Goal: Information Seeking & Learning: Learn about a topic

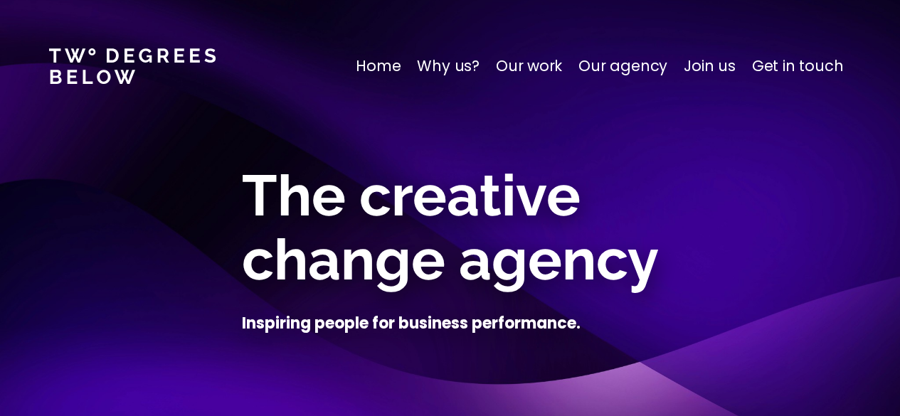
click at [456, 68] on p "Why us?" at bounding box center [448, 66] width 63 height 23
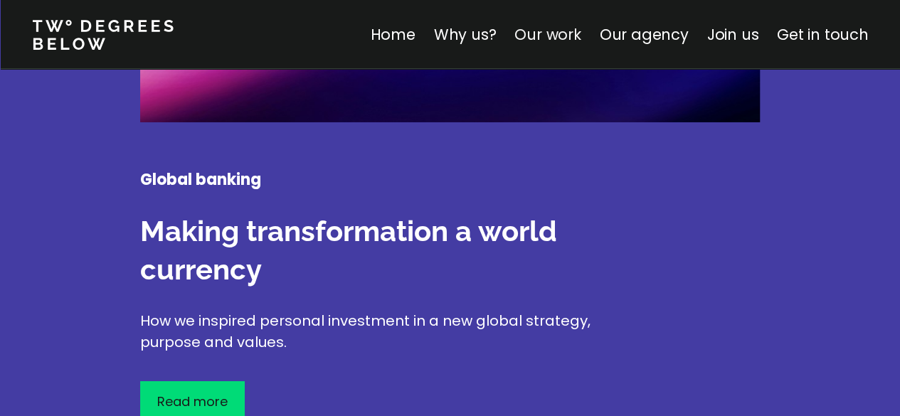
click at [553, 33] on link "Our work" at bounding box center [547, 34] width 66 height 21
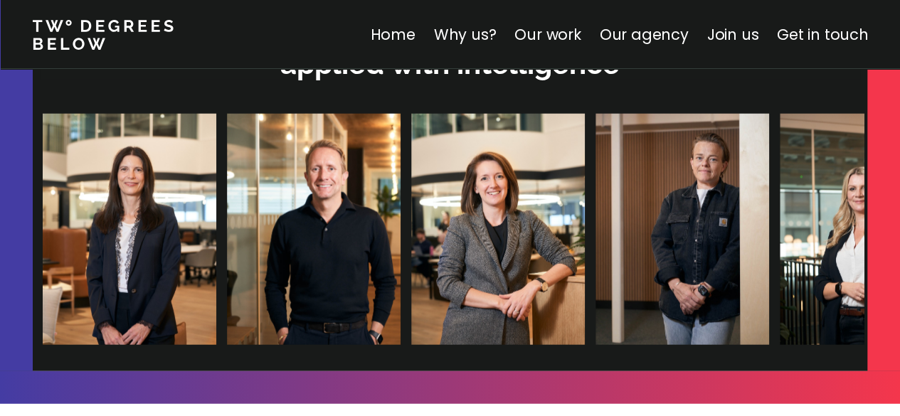
scroll to position [4402, 0]
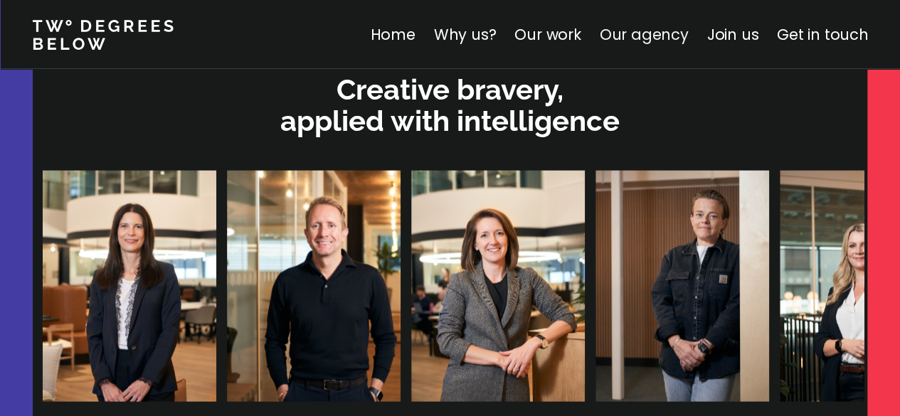
click at [637, 29] on link "Our agency" at bounding box center [643, 34] width 89 height 21
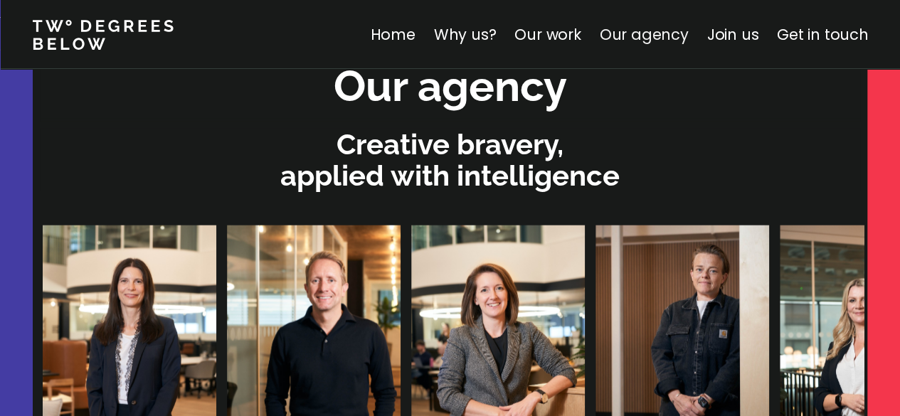
scroll to position [4343, 0]
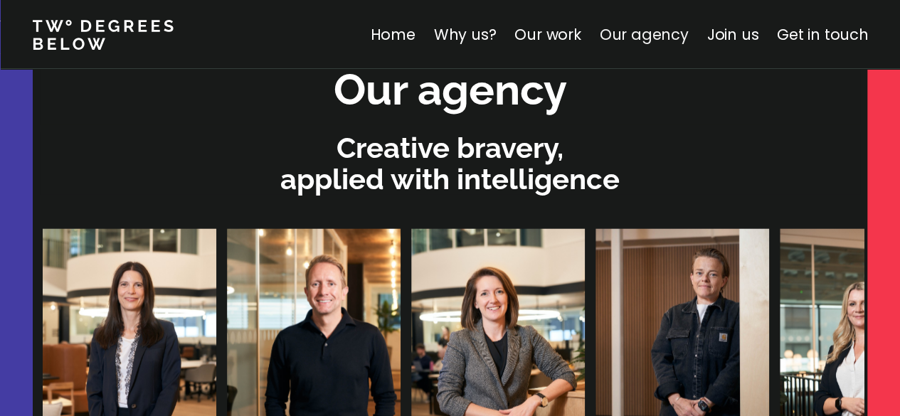
click at [637, 29] on link "Our agency" at bounding box center [643, 34] width 89 height 21
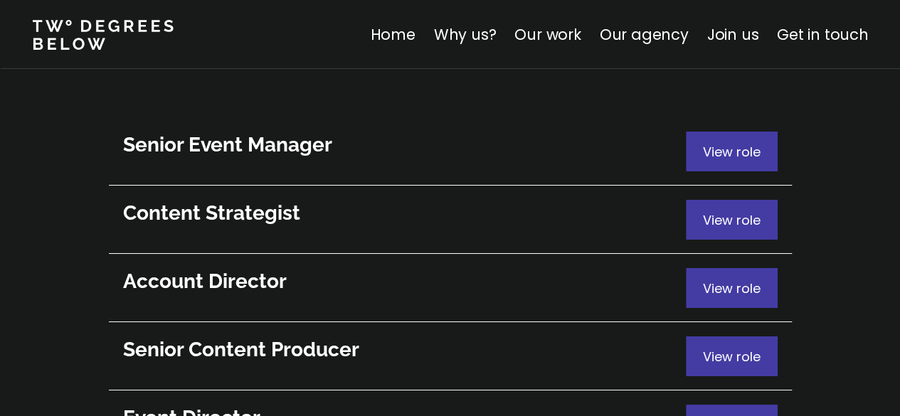
scroll to position [7828, 0]
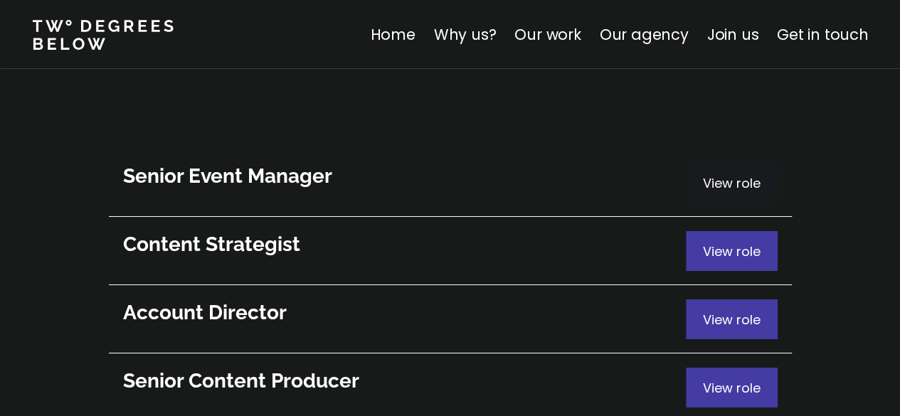
click at [732, 174] on span "View role" at bounding box center [732, 183] width 58 height 18
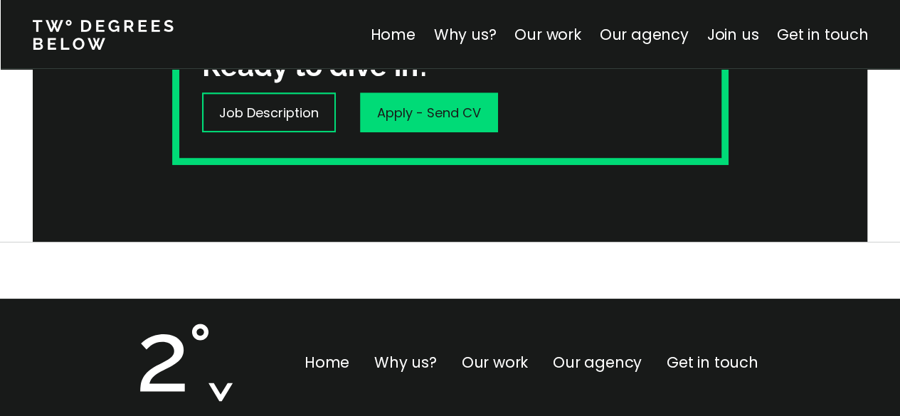
scroll to position [498, 0]
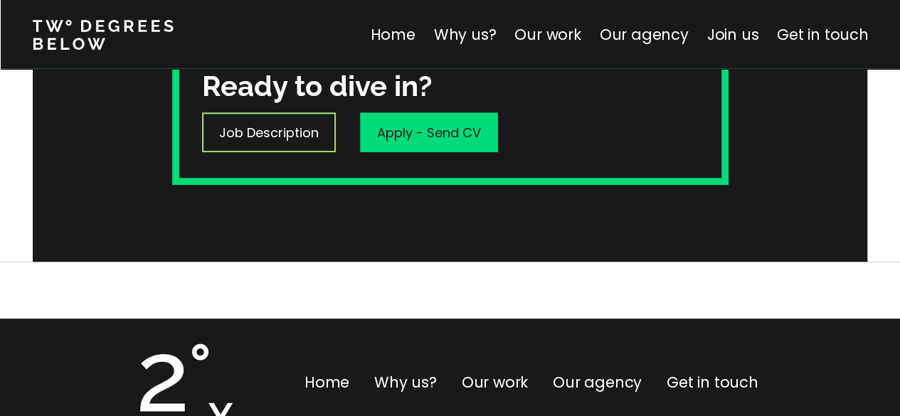
click at [270, 133] on p "Job Description" at bounding box center [269, 132] width 100 height 19
